Goal: Task Accomplishment & Management: Manage account settings

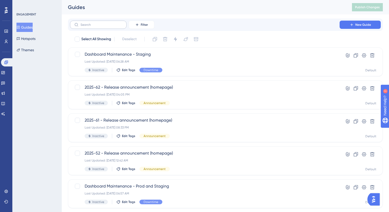
click at [109, 22] on label at bounding box center [98, 25] width 57 height 8
click at [109, 23] on input "text" at bounding box center [102, 25] width 42 height 4
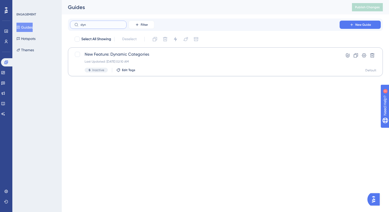
type input "dyn"
click at [153, 58] on div "New Feature: Dynamic Categories Last Updated: [DATE] 02:10 AM Inactive Edit Tags" at bounding box center [205, 61] width 241 height 21
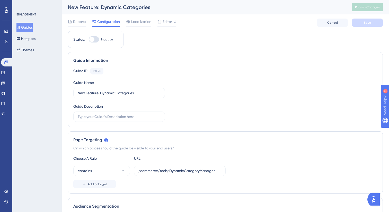
click at [24, 30] on button "Guides" at bounding box center [24, 27] width 16 height 9
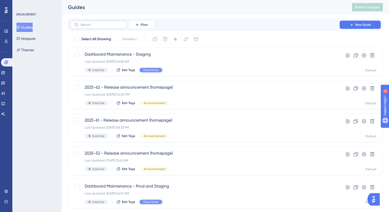
click at [94, 22] on label at bounding box center [98, 25] width 57 height 8
click at [94, 23] on input "text" at bounding box center [102, 25] width 42 height 4
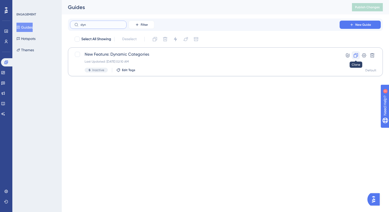
type input "dyn"
click at [357, 56] on icon at bounding box center [356, 55] width 4 height 4
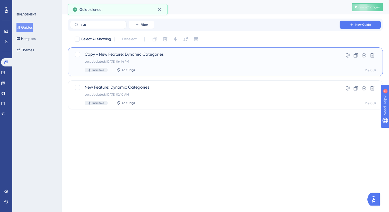
click at [167, 56] on span "Copy - New Feature: Dynamic Categories" at bounding box center [205, 54] width 241 height 6
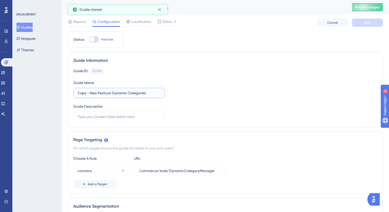
drag, startPoint x: 91, startPoint y: 94, endPoint x: 57, endPoint y: 98, distance: 34.2
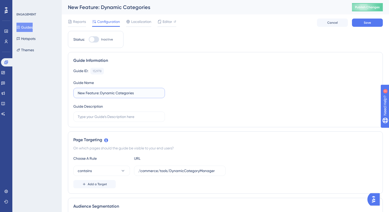
click at [104, 95] on input "New Feature: Dynamic Categories" at bounding box center [119, 93] width 83 height 6
type input "New Feature: Media in grid"
click at [359, 25] on button "Save" at bounding box center [367, 23] width 31 height 8
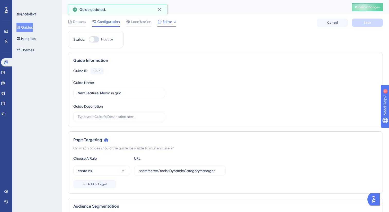
click at [167, 21] on span "Editor" at bounding box center [168, 22] width 10 height 6
